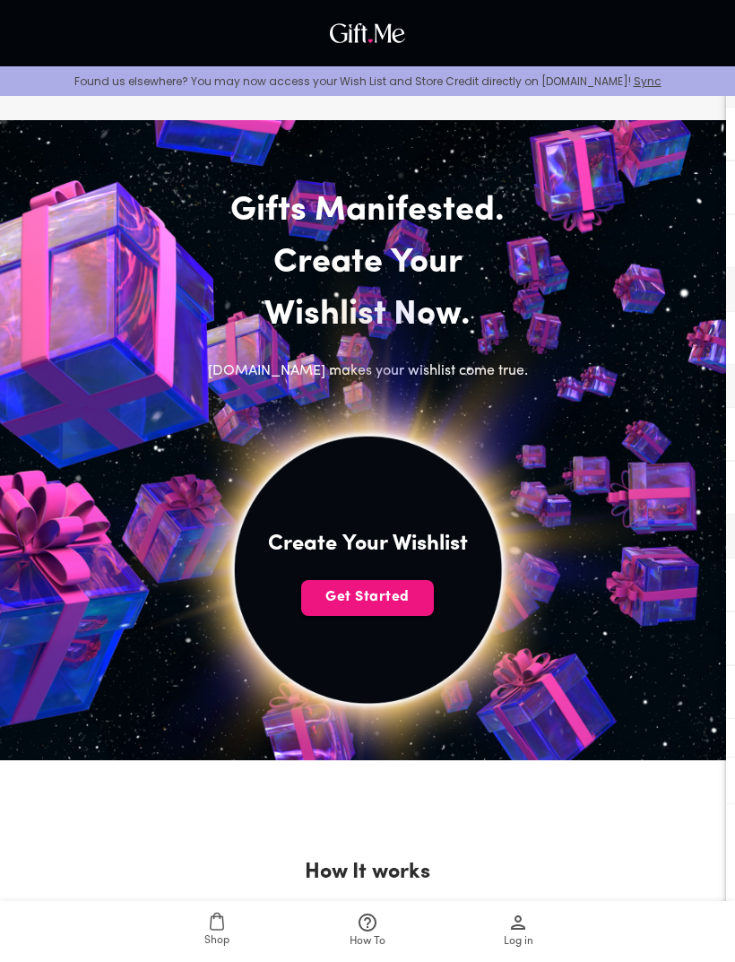
click at [399, 600] on span "Get Started" at bounding box center [367, 597] width 133 height 20
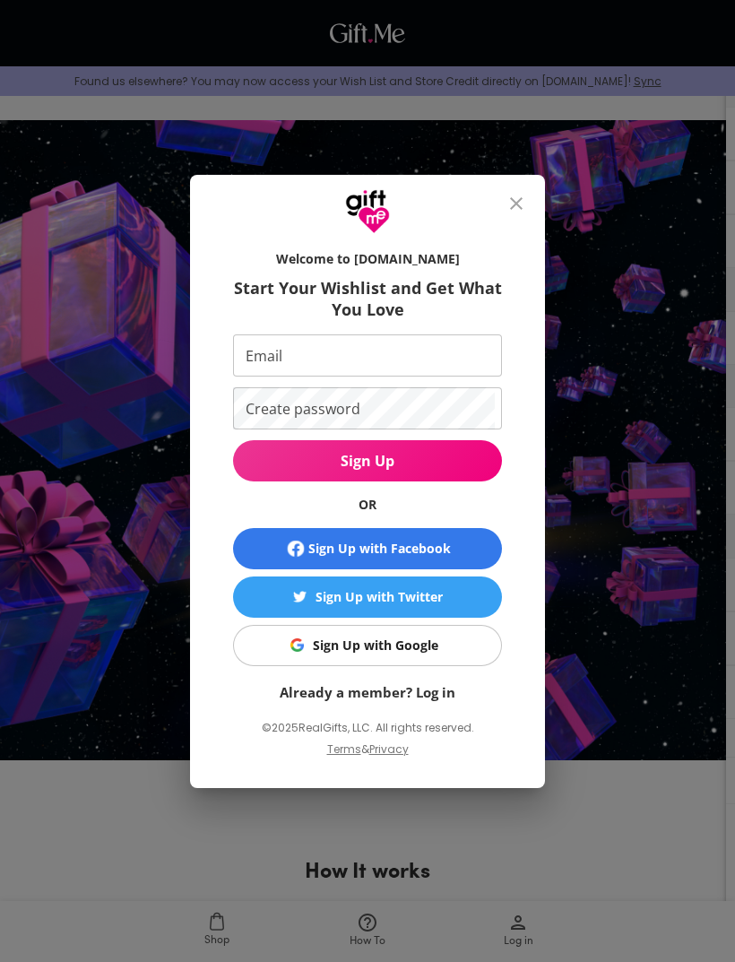
click at [508, 213] on icon "close" at bounding box center [517, 204] width 22 height 22
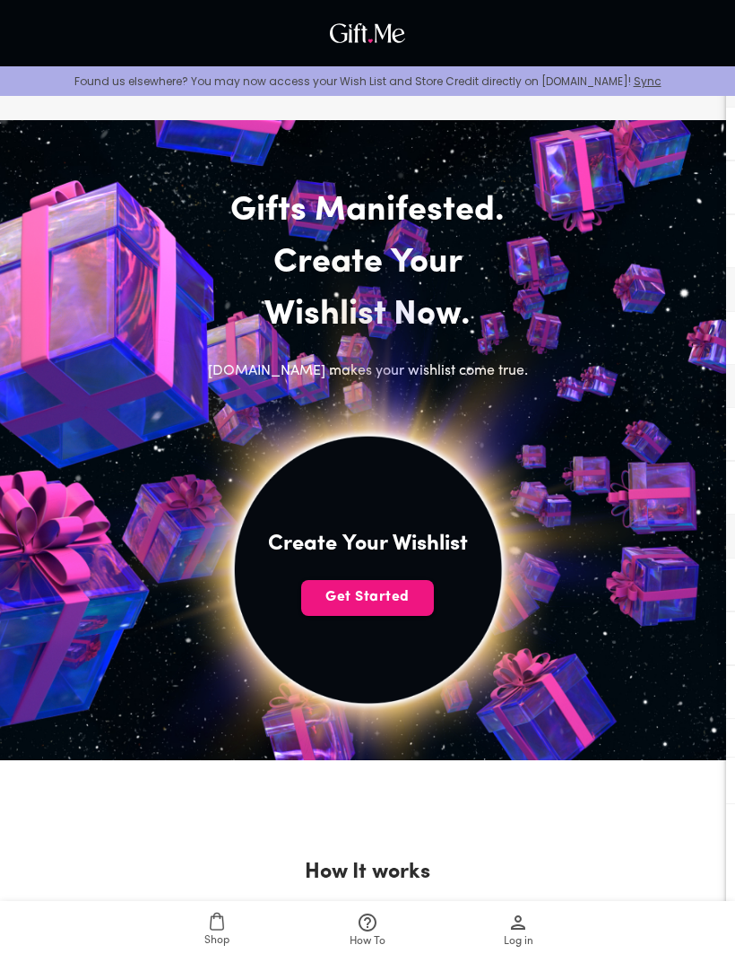
click at [398, 597] on span "Get Started" at bounding box center [367, 597] width 133 height 20
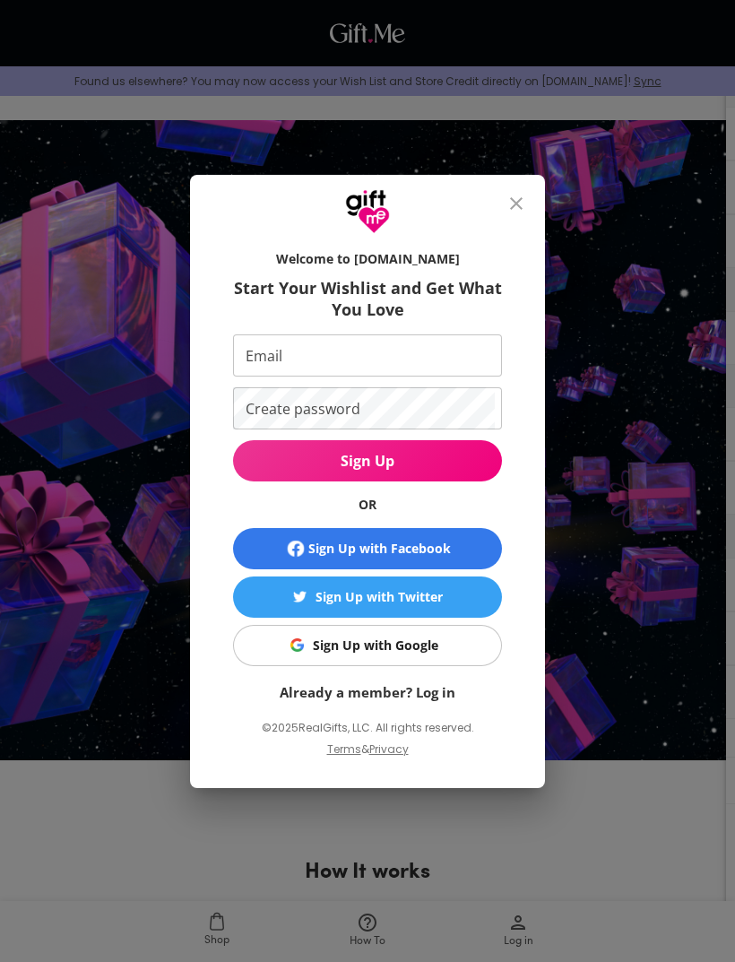
click at [449, 657] on button "Sign Up with Google" at bounding box center [367, 645] width 269 height 41
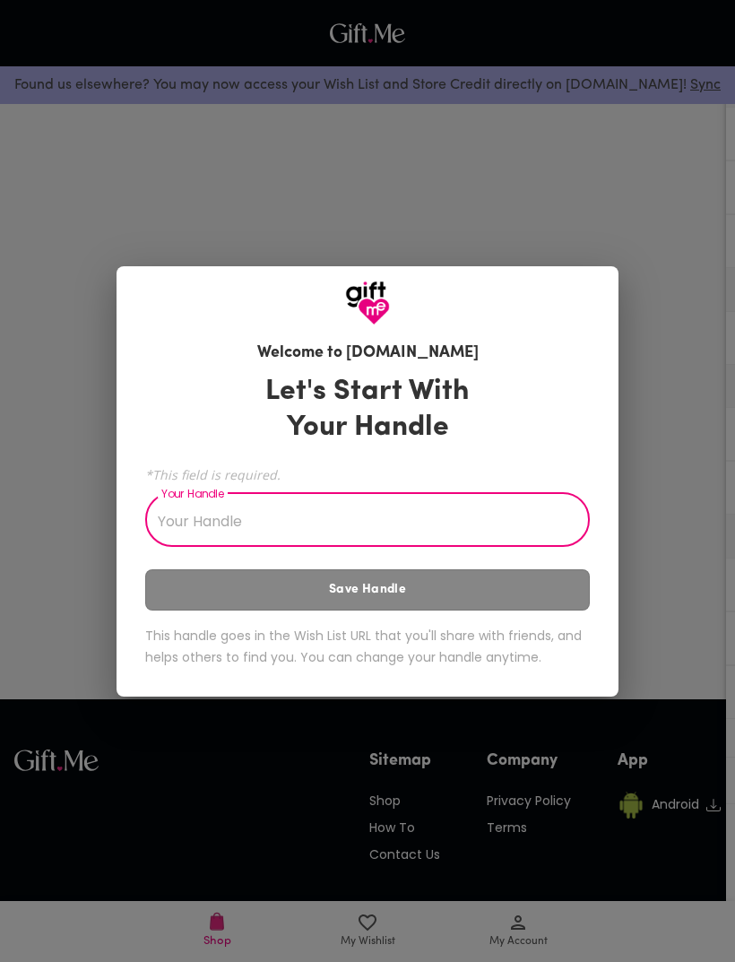
click at [536, 536] on input "Your Handle" at bounding box center [357, 522] width 425 height 50
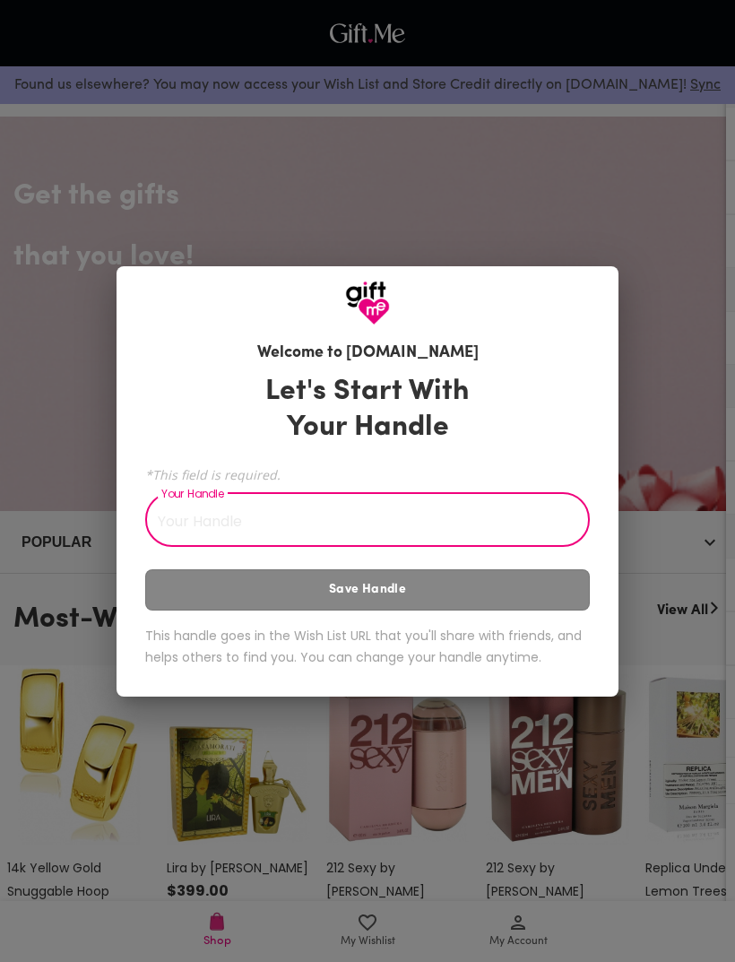
type input "n"
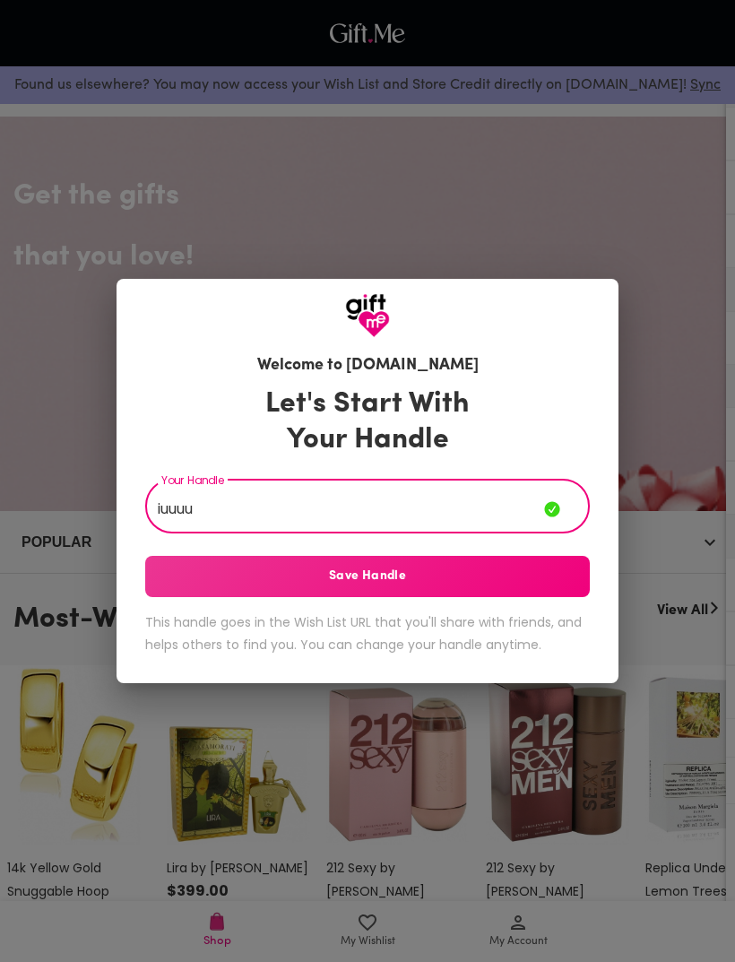
type input "iuuuu"
click at [165, 590] on button "Save Handle" at bounding box center [367, 576] width 445 height 41
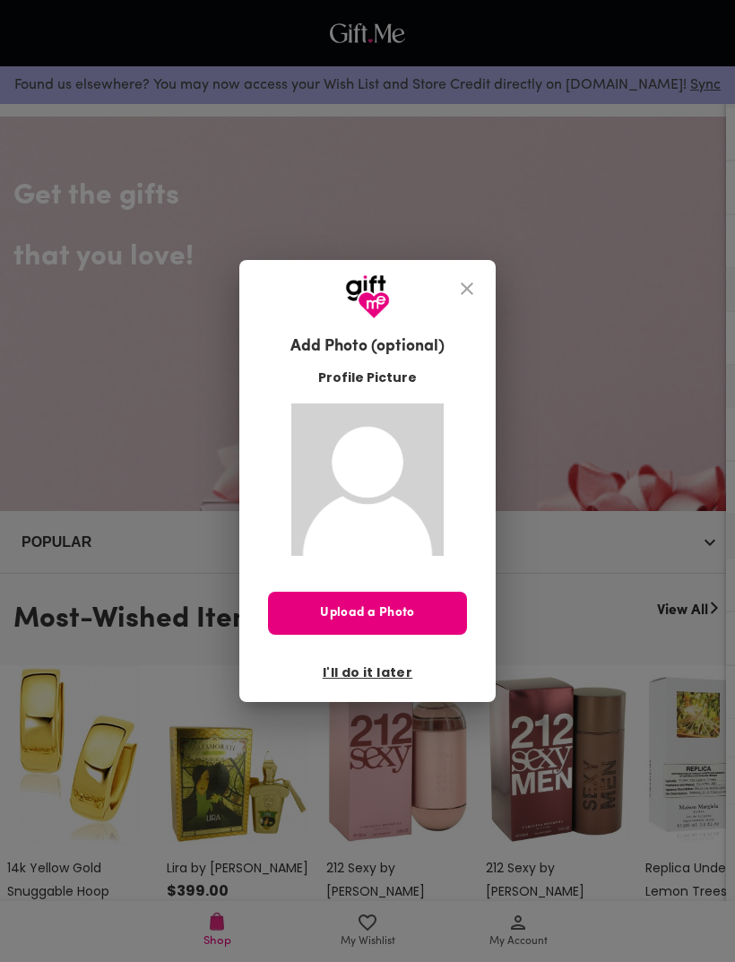
click at [449, 298] on button "close" at bounding box center [467, 288] width 43 height 43
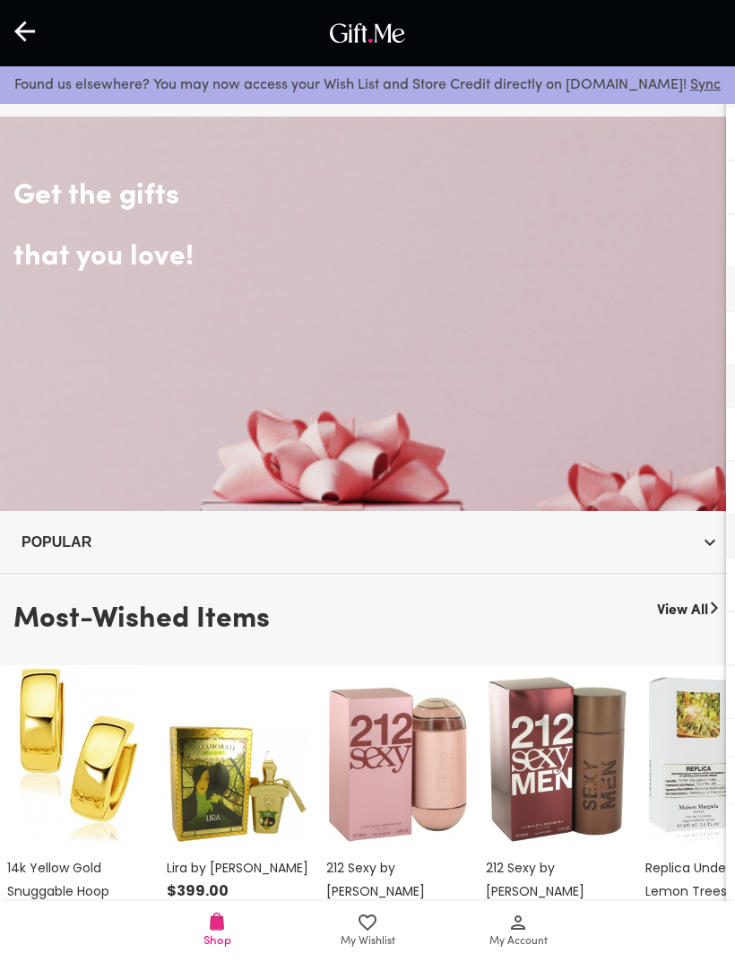
click at [456, 293] on div "Get the gifts that you love!" at bounding box center [367, 314] width 735 height 395
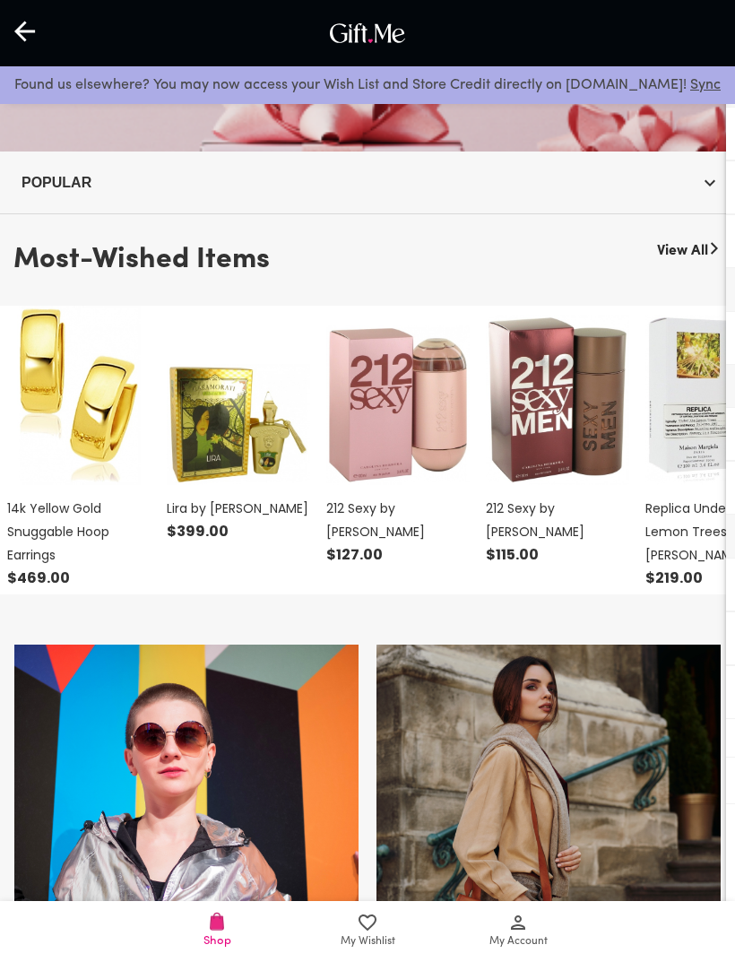
scroll to position [372, 0]
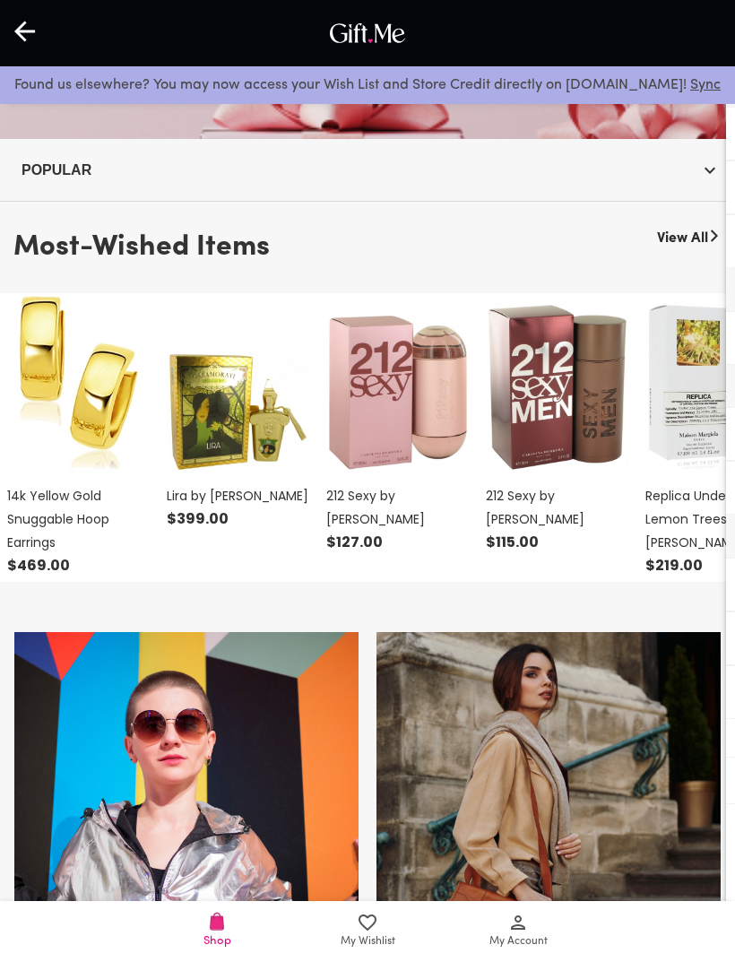
click at [120, 667] on img at bounding box center [186, 820] width 344 height 377
